Goal: Download file/media

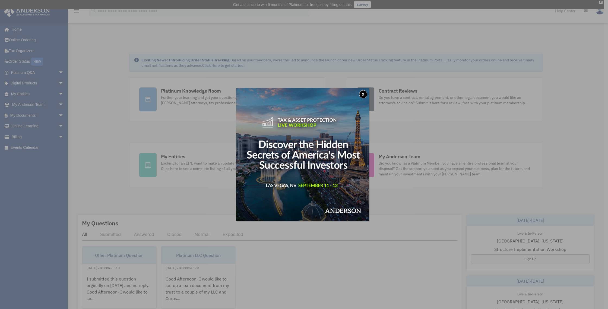
click at [365, 93] on button "x" at bounding box center [363, 94] width 8 height 8
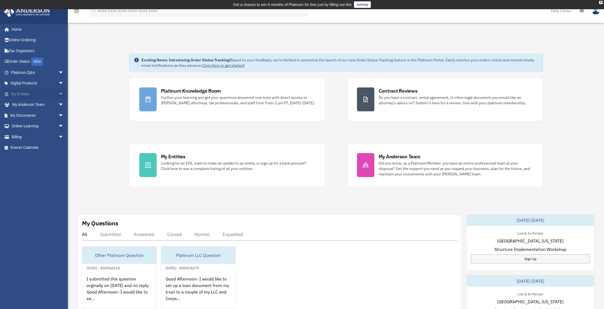
click at [58, 94] on span "arrow_drop_down" at bounding box center [63, 94] width 11 height 11
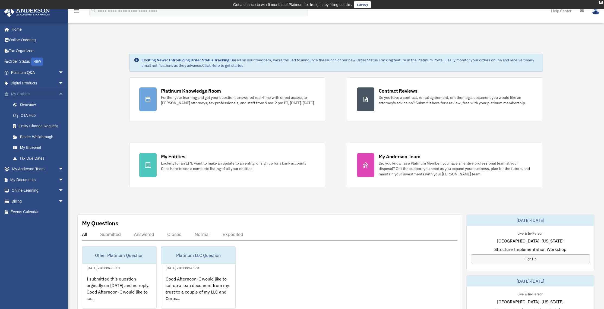
click at [58, 93] on span "arrow_drop_up" at bounding box center [63, 94] width 11 height 11
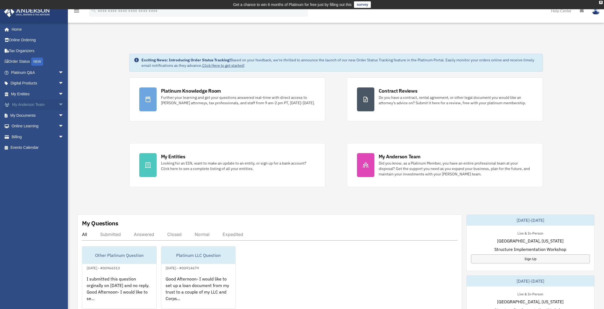
click at [58, 105] on span "arrow_drop_down" at bounding box center [63, 104] width 11 height 11
click at [58, 105] on span "arrow_drop_up" at bounding box center [63, 104] width 11 height 11
click at [59, 114] on span "arrow_drop_down" at bounding box center [63, 115] width 11 height 11
click at [26, 127] on link "Box" at bounding box center [40, 126] width 64 height 11
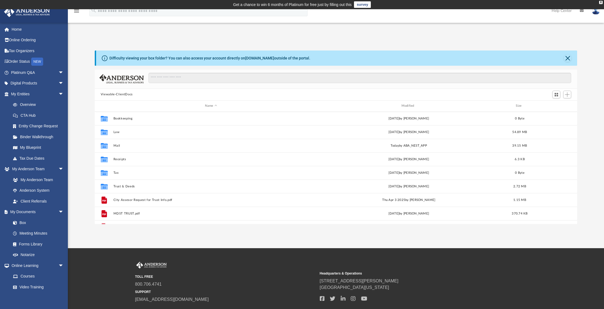
scroll to position [119, 479]
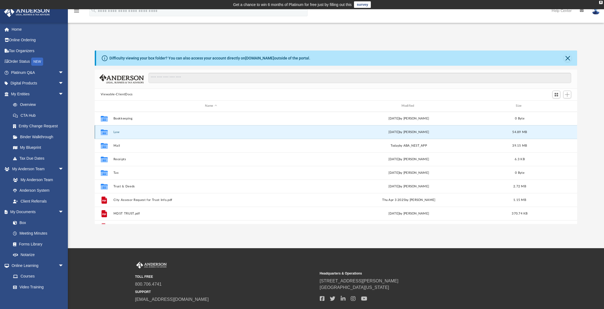
click at [117, 133] on button "Law" at bounding box center [211, 132] width 196 height 4
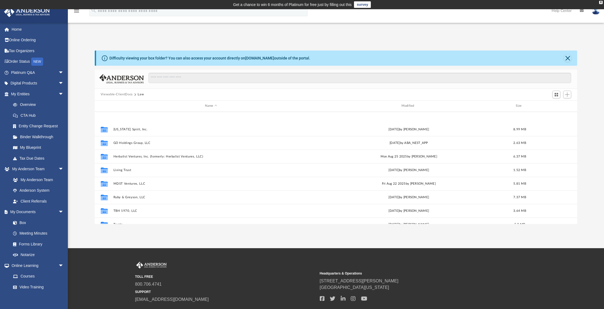
scroll to position [77, 0]
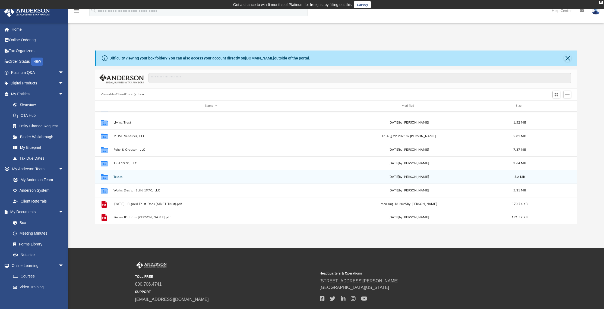
click at [119, 176] on button "Trusts" at bounding box center [211, 177] width 196 height 4
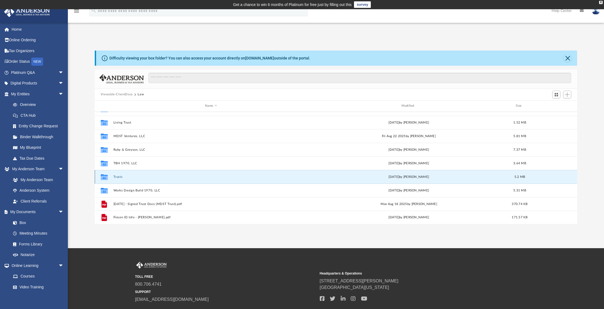
click at [119, 176] on button "Trusts" at bounding box center [211, 177] width 196 height 4
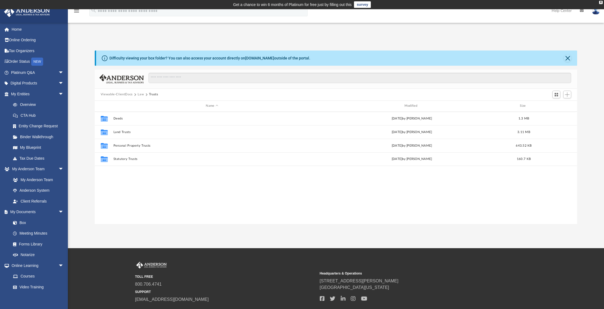
scroll to position [0, 0]
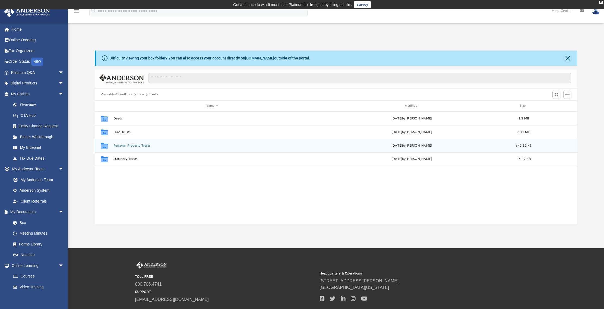
click at [128, 145] on button "Personal Property Trusts" at bounding box center [211, 146] width 197 height 4
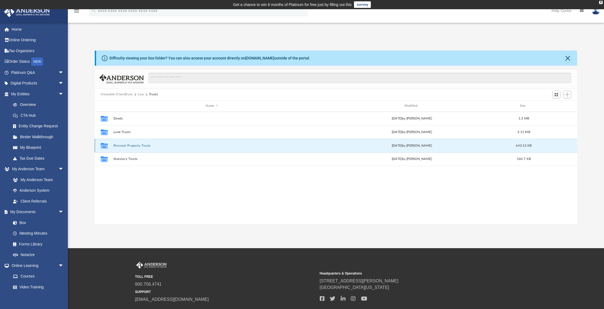
click at [128, 145] on button "Personal Property Trusts" at bounding box center [211, 146] width 197 height 4
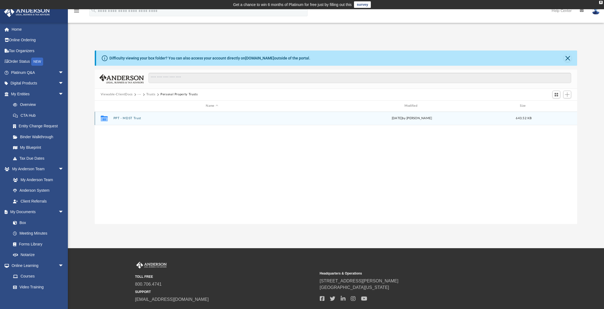
click at [127, 119] on button "PPT - MDST Trust" at bounding box center [211, 119] width 197 height 4
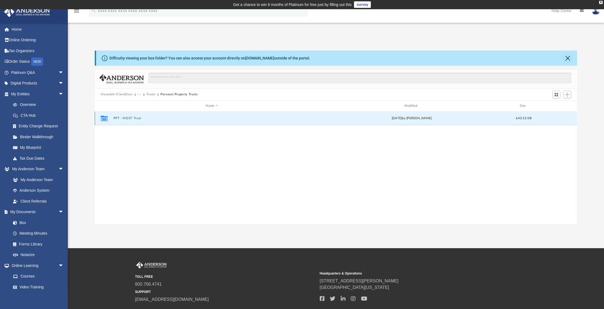
click at [127, 119] on button "PPT - MDST Trust" at bounding box center [211, 119] width 197 height 4
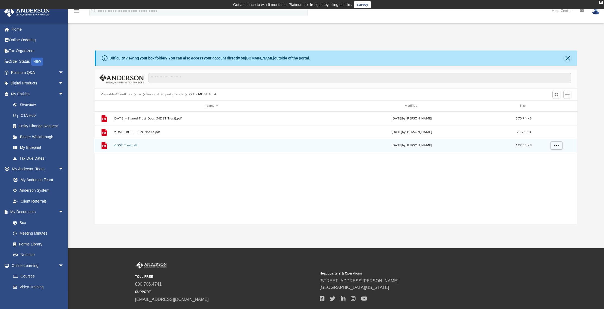
click at [122, 148] on div "File MDST Trust.pdf Thu Jul 24 2025 by Ashley Sevy 199.53 KB" at bounding box center [336, 146] width 483 height 14
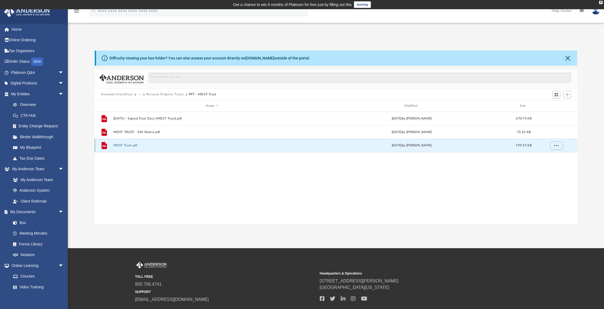
click at [122, 148] on div "File MDST Trust.pdf Thu Jul 24 2025 by Ashley Sevy 199.53 KB" at bounding box center [336, 146] width 483 height 14
click at [119, 145] on button "MDST Trust.pdf" at bounding box center [211, 146] width 197 height 4
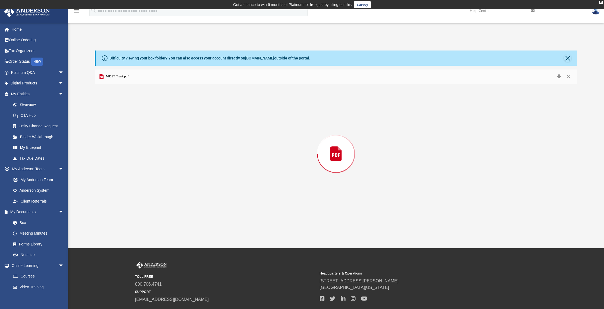
click at [119, 145] on div "Preview" at bounding box center [336, 154] width 483 height 140
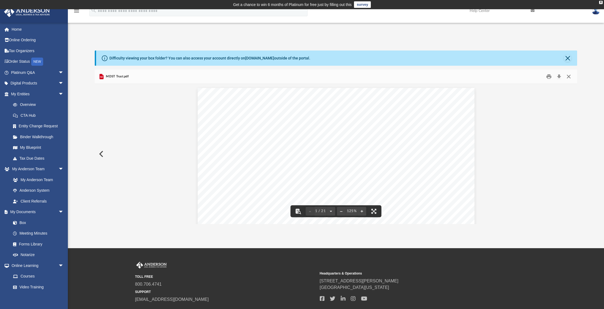
click at [570, 77] on button "Close" at bounding box center [569, 76] width 10 height 8
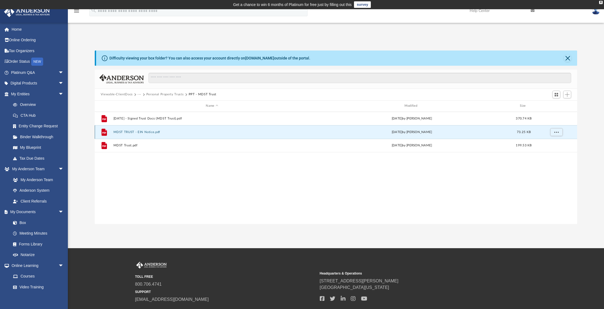
click at [126, 130] on button "MDST TRUST - EIN Notice.pdf" at bounding box center [211, 132] width 197 height 4
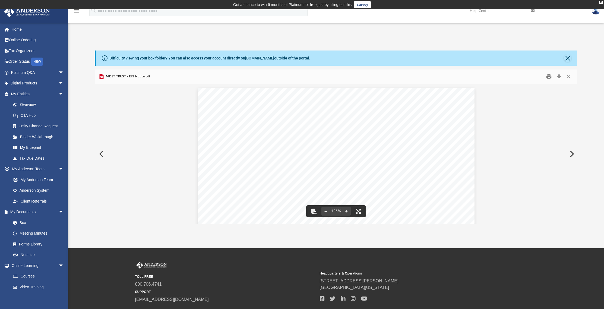
click at [547, 77] on button "Print" at bounding box center [549, 76] width 11 height 8
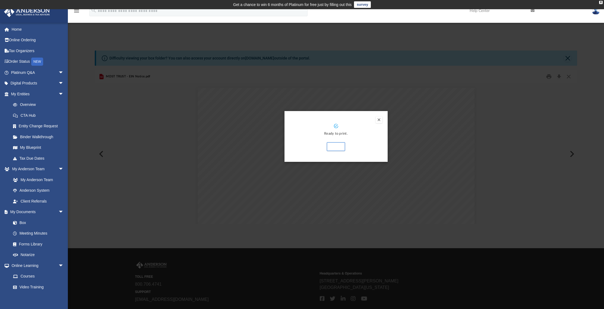
click at [380, 120] on button "Preview" at bounding box center [379, 120] width 7 height 7
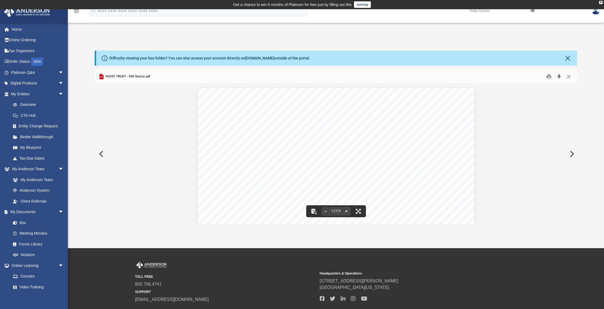
click at [561, 78] on button "Download" at bounding box center [559, 76] width 10 height 8
click at [100, 153] on button "Preview" at bounding box center [101, 153] width 12 height 15
click at [571, 58] on button "Close" at bounding box center [568, 58] width 8 height 8
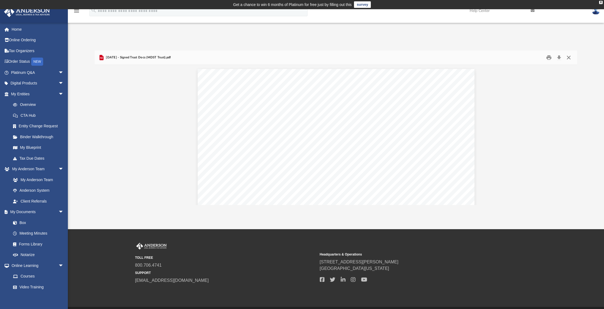
click at [571, 58] on button "Close" at bounding box center [569, 57] width 10 height 8
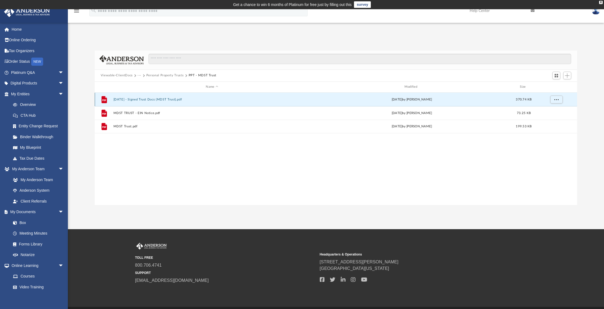
click at [154, 98] on button "2025.07.25 - Signed Trust Docs (MDST Trust).pdf" at bounding box center [211, 100] width 197 height 4
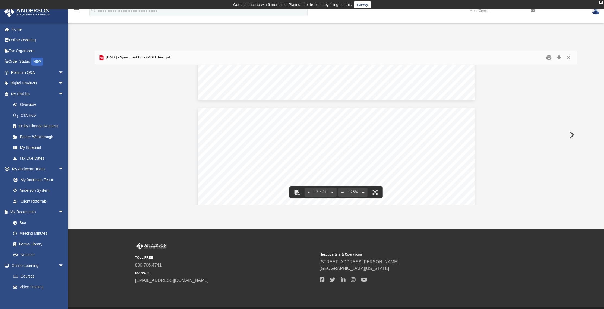
scroll to position [5457, 0]
click at [569, 59] on button "Close" at bounding box center [569, 57] width 10 height 8
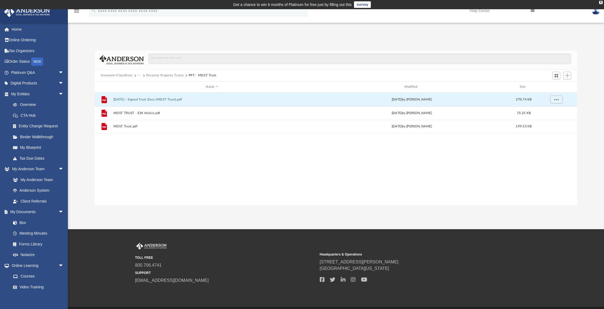
click at [170, 75] on button "Personal Property Trusts" at bounding box center [164, 75] width 37 height 5
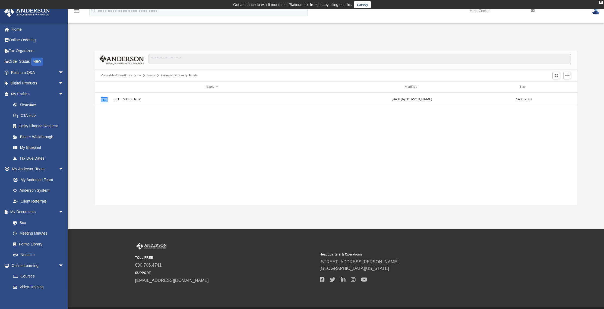
click at [117, 76] on button "Viewable-ClientDocs" at bounding box center [117, 75] width 32 height 5
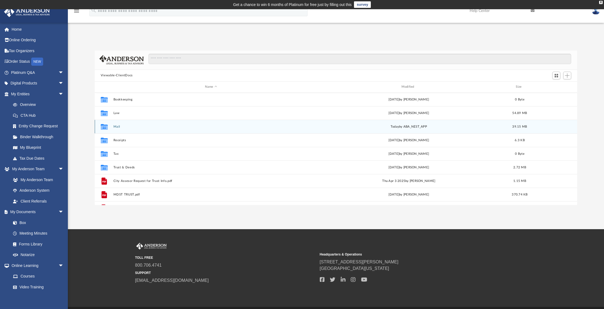
click at [115, 128] on button "Mail" at bounding box center [211, 127] width 196 height 4
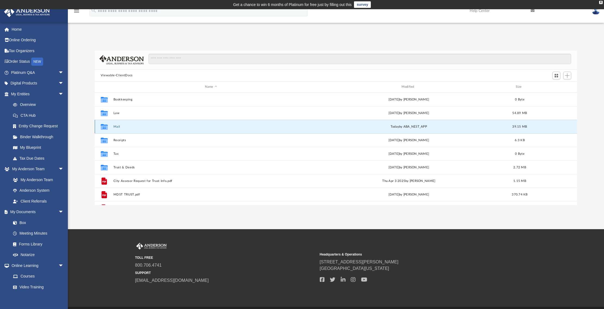
click at [115, 128] on button "Mail" at bounding box center [211, 127] width 196 height 4
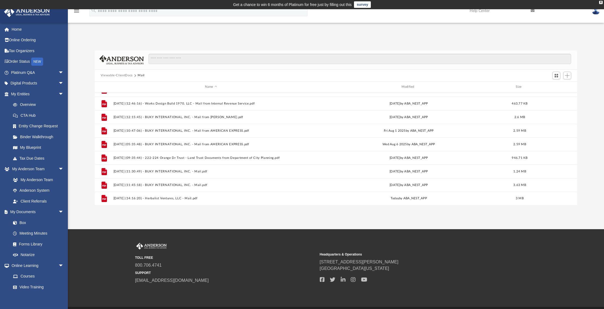
scroll to position [0, 0]
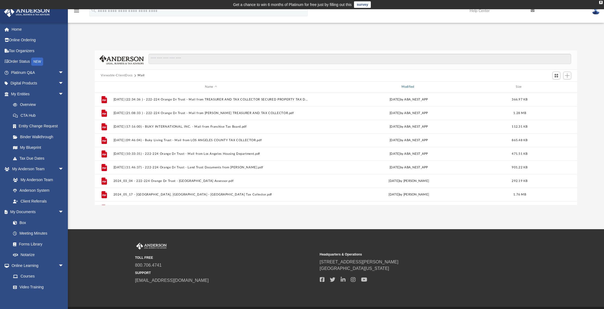
click at [413, 86] on div "Modified" at bounding box center [409, 86] width 196 height 5
click at [408, 87] on div "Modified" at bounding box center [409, 86] width 196 height 5
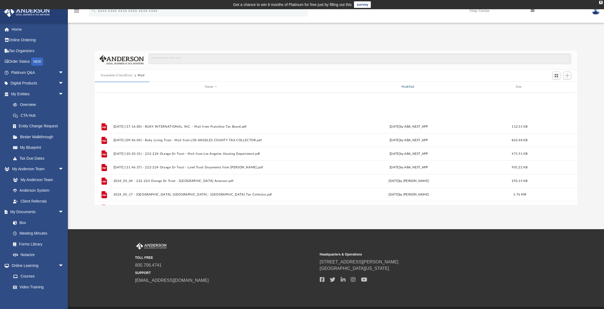
scroll to position [363, 0]
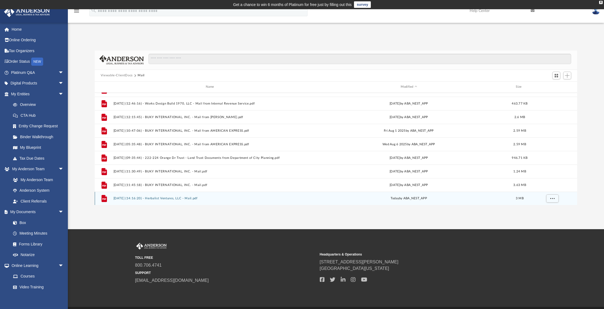
click at [123, 197] on button "2025.09.08 (14:16:20) - Herbalist Ventures, LLC - Mail.pdf" at bounding box center [211, 199] width 196 height 4
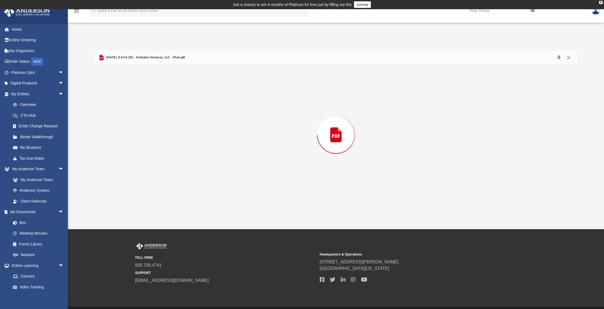
click at [123, 197] on div "Preview" at bounding box center [336, 135] width 483 height 140
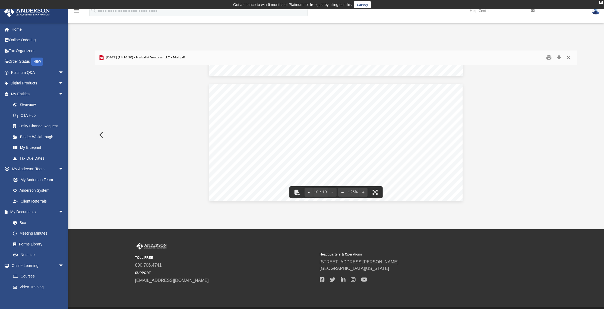
click at [567, 56] on button "Close" at bounding box center [569, 57] width 10 height 8
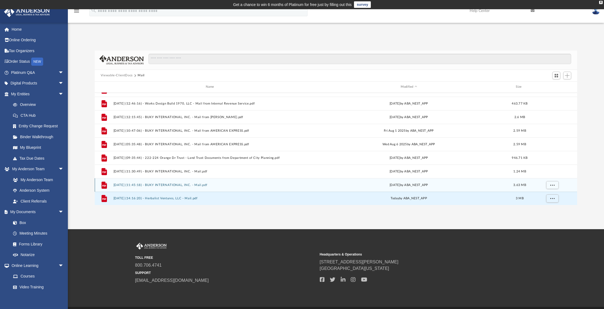
click at [164, 181] on div "File 2025.08.20 (11:45:18) - BUKY INTERNATIONAL, INC. - Mail.pdf Wed Aug 20 202…" at bounding box center [336, 185] width 483 height 14
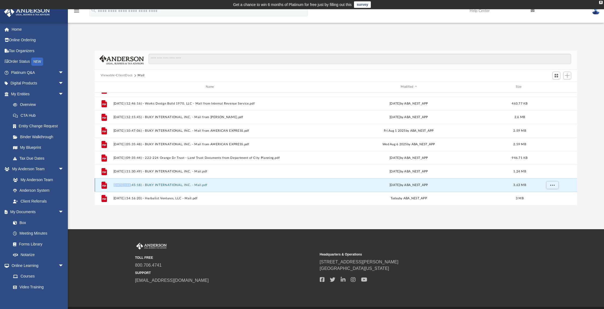
click at [164, 181] on div "File 2025.08.20 (11:45:18) - BUKY INTERNATIONAL, INC. - Mail.pdf Wed Aug 20 202…" at bounding box center [336, 185] width 483 height 14
click at [151, 185] on button "2025.08.20 (11:45:18) - BUKY INTERNATIONAL, INC. - Mail.pdf" at bounding box center [211, 185] width 196 height 4
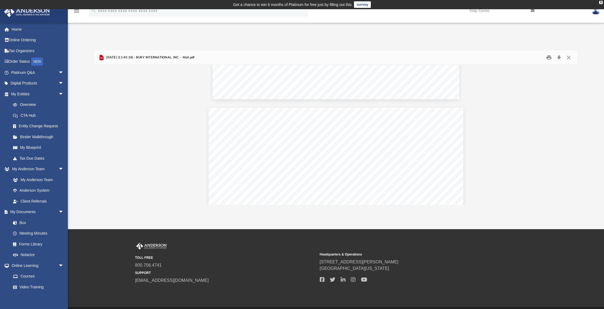
scroll to position [2996, 0]
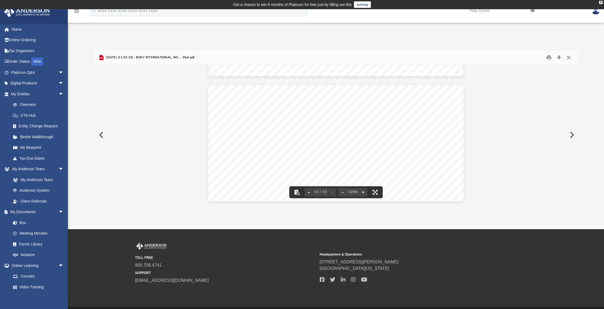
click at [569, 57] on button "Close" at bounding box center [569, 57] width 10 height 8
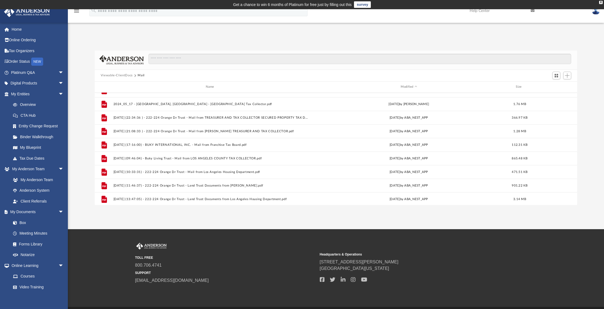
scroll to position [0, 0]
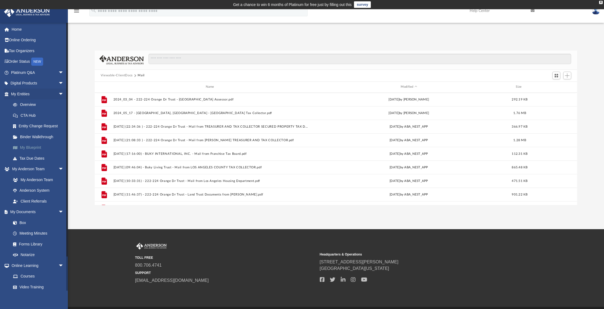
click at [34, 146] on link "My Blueprint" at bounding box center [40, 147] width 64 height 11
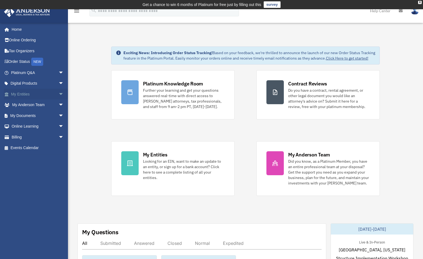
click at [58, 93] on span "arrow_drop_down" at bounding box center [63, 94] width 11 height 11
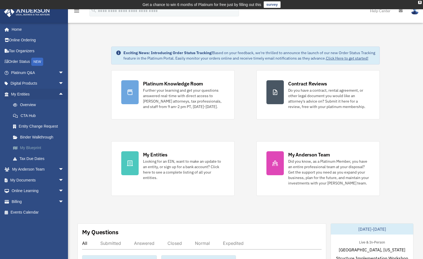
click at [33, 149] on link "My Blueprint" at bounding box center [40, 147] width 64 height 11
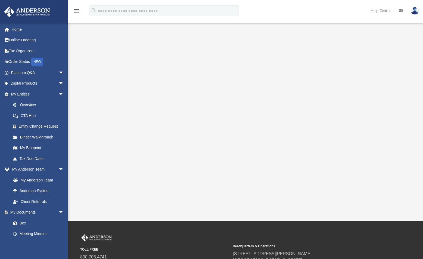
scroll to position [57, 0]
